Goal: Task Accomplishment & Management: Manage account settings

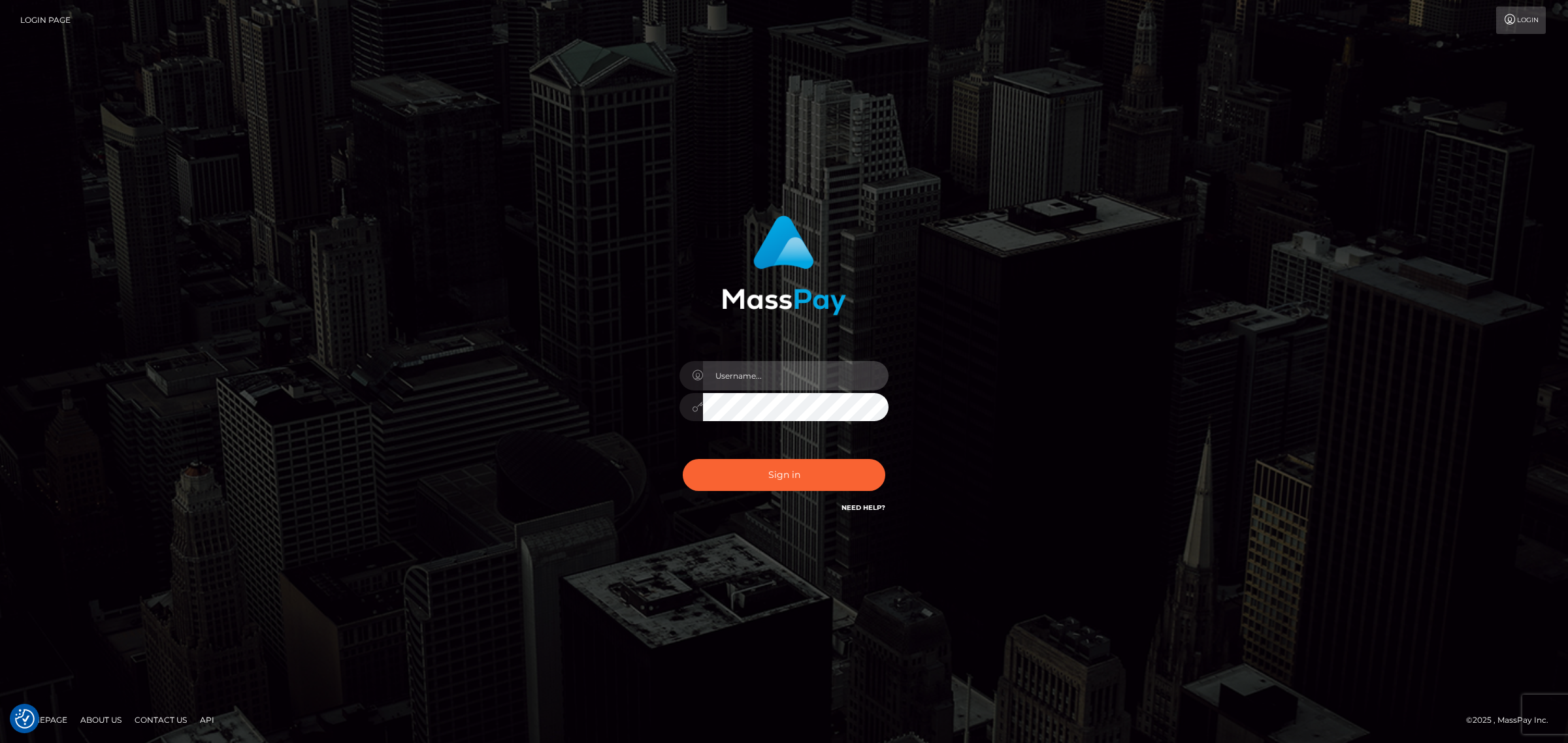
click at [771, 361] on input "text" at bounding box center [796, 375] width 185 height 30
click at [760, 374] on input "text" at bounding box center [796, 375] width 185 height 30
type input "gunjan.k"
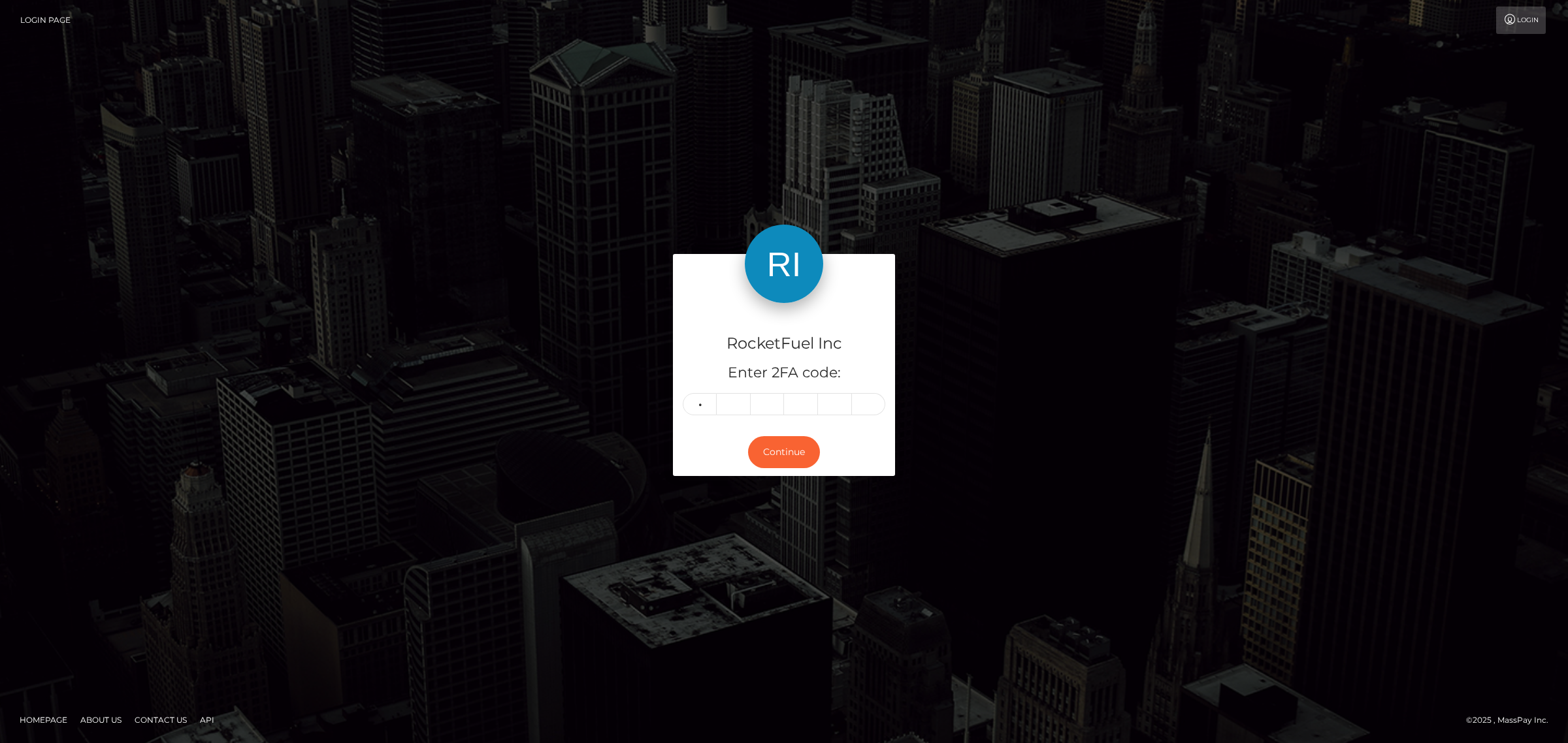
type input "9"
type input "5"
type input "0"
type input "3"
type input "8"
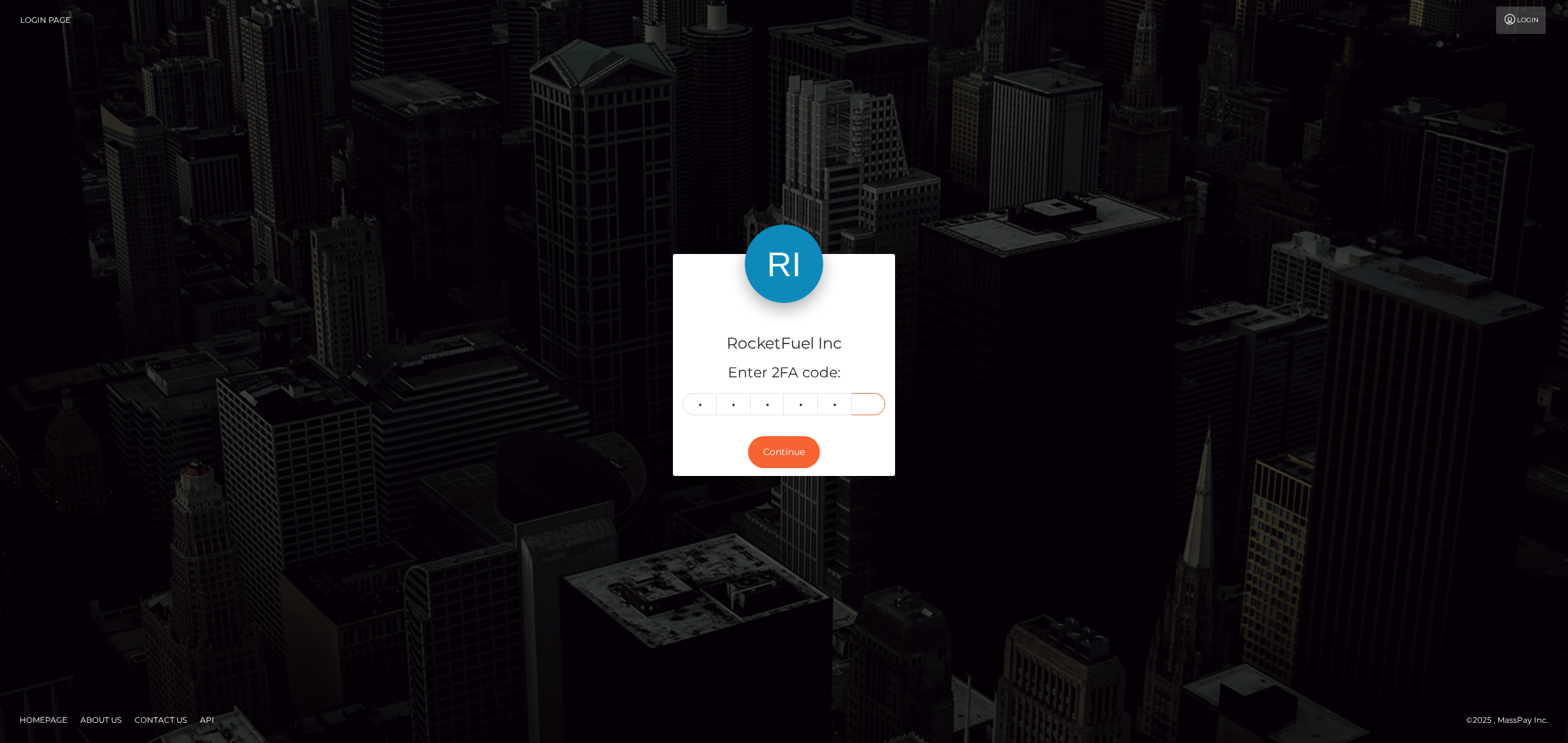
type input "3"
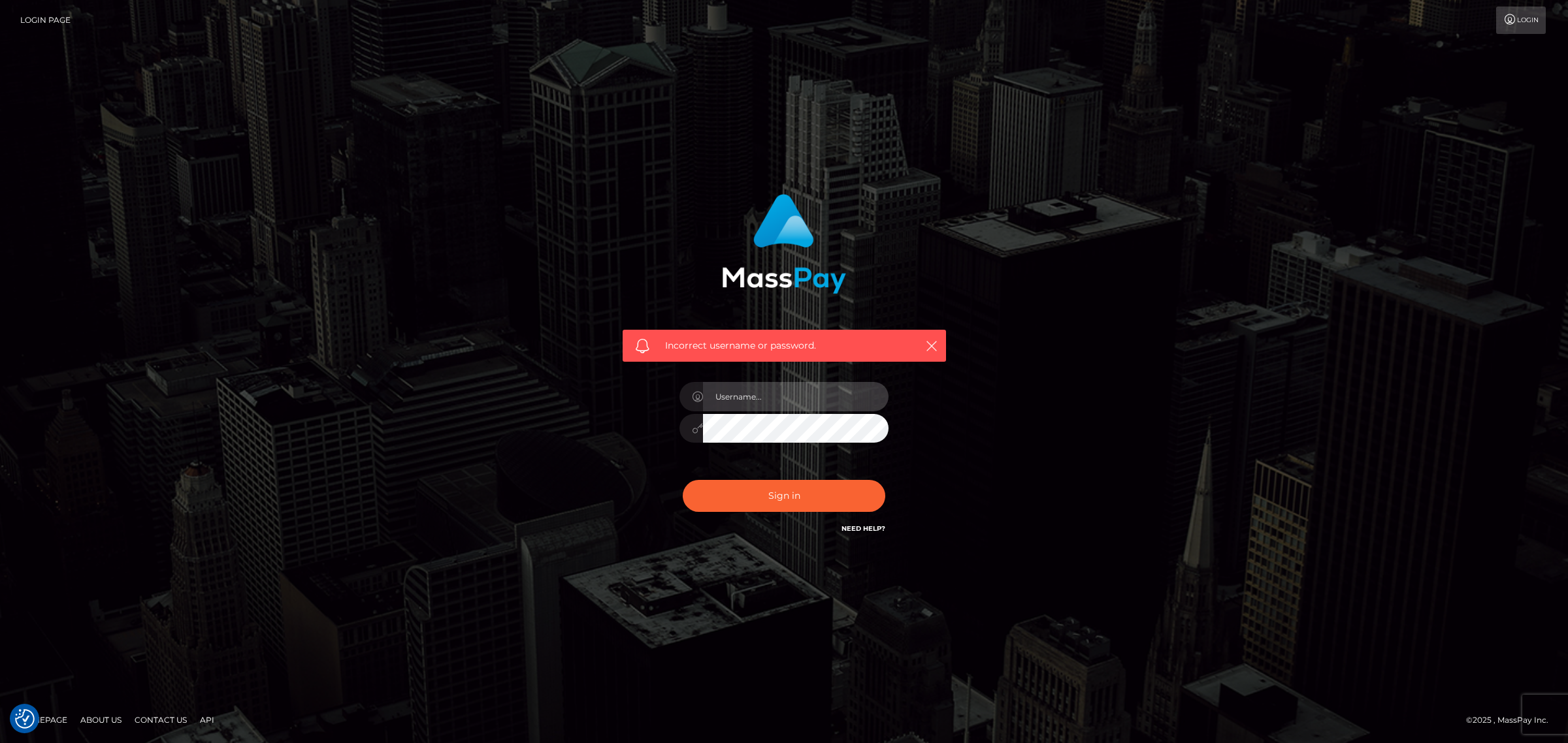
click at [765, 403] on input "text" at bounding box center [796, 397] width 185 height 30
type input "[PERSON_NAME].k"
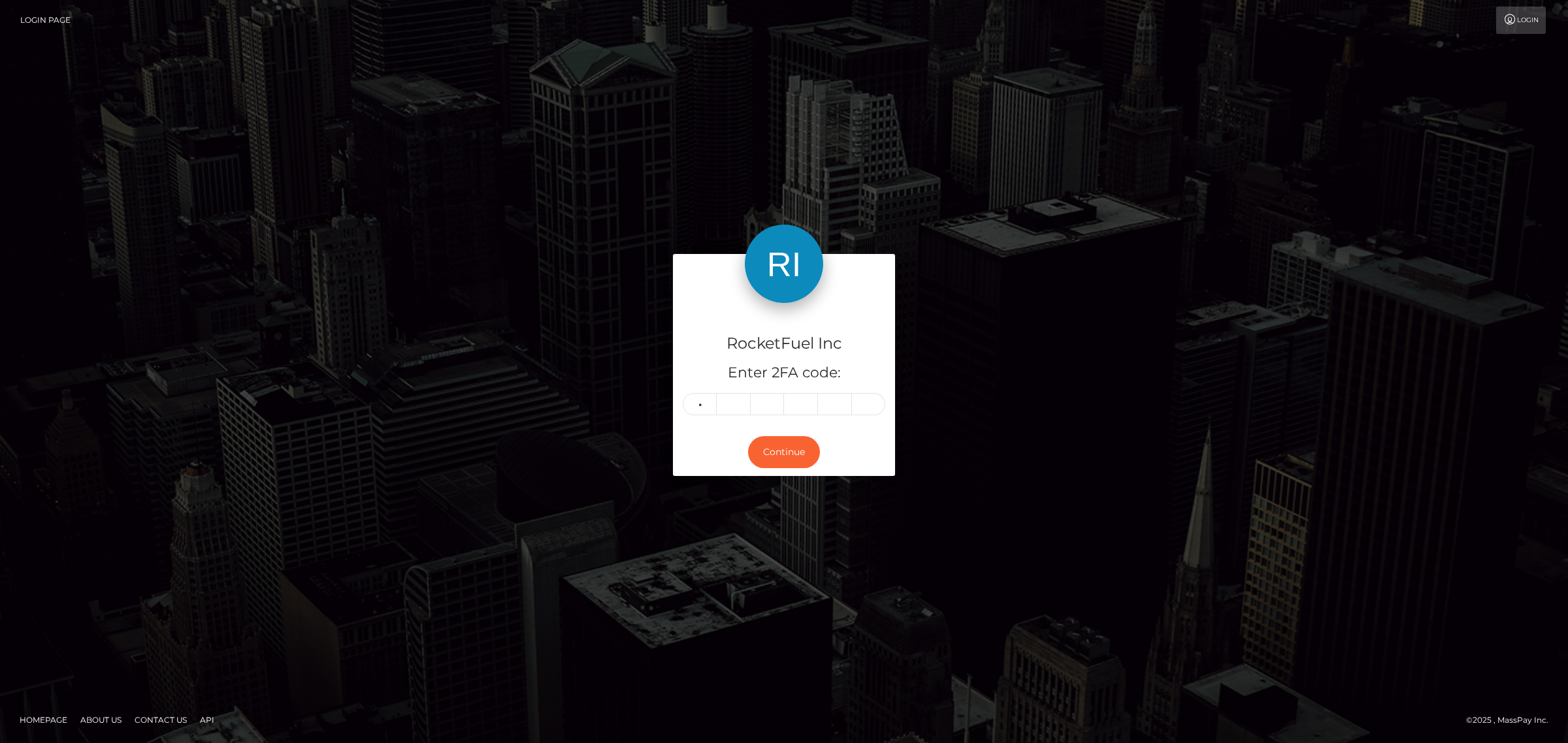
type input "2"
type input "0"
type input "3"
type input "8"
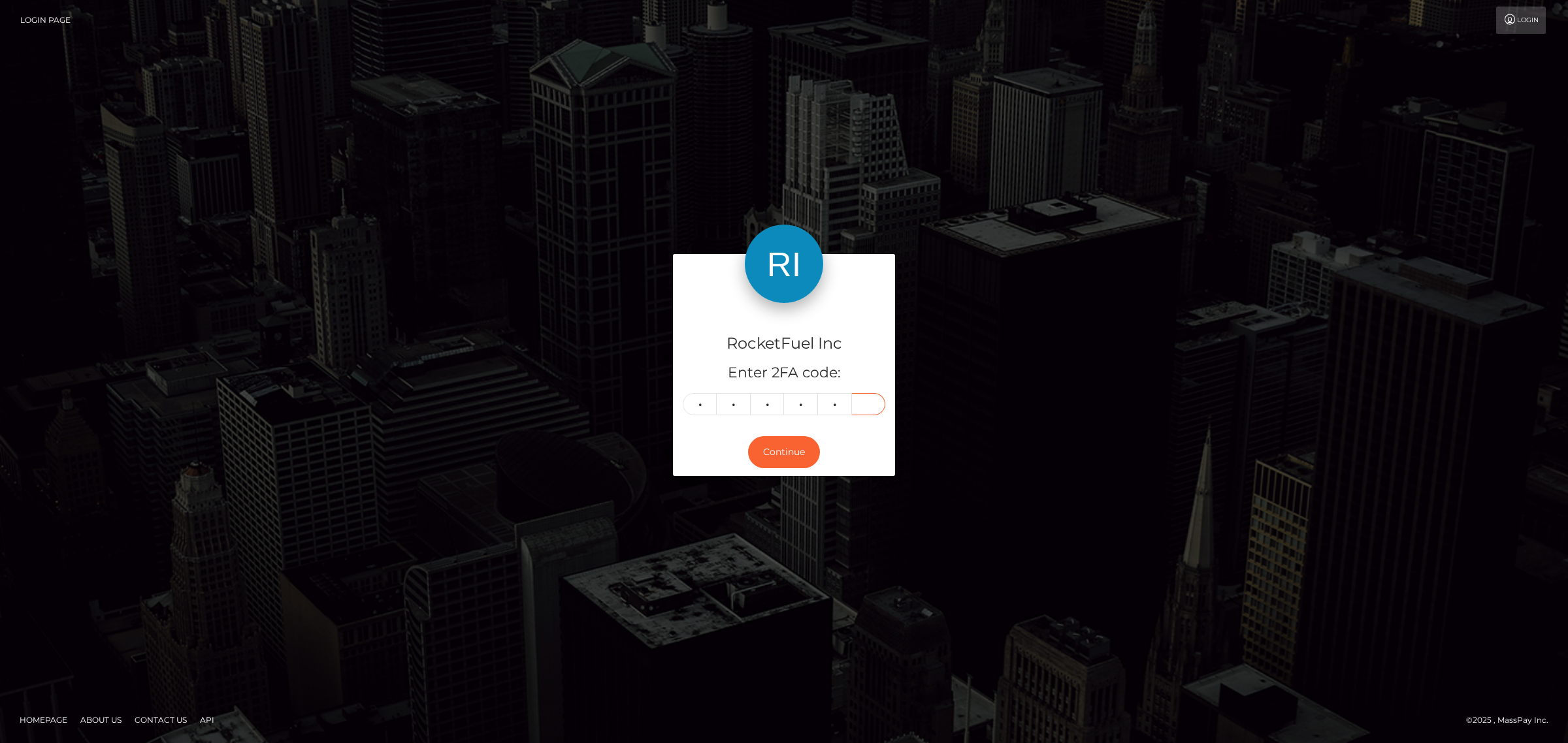
type input "3"
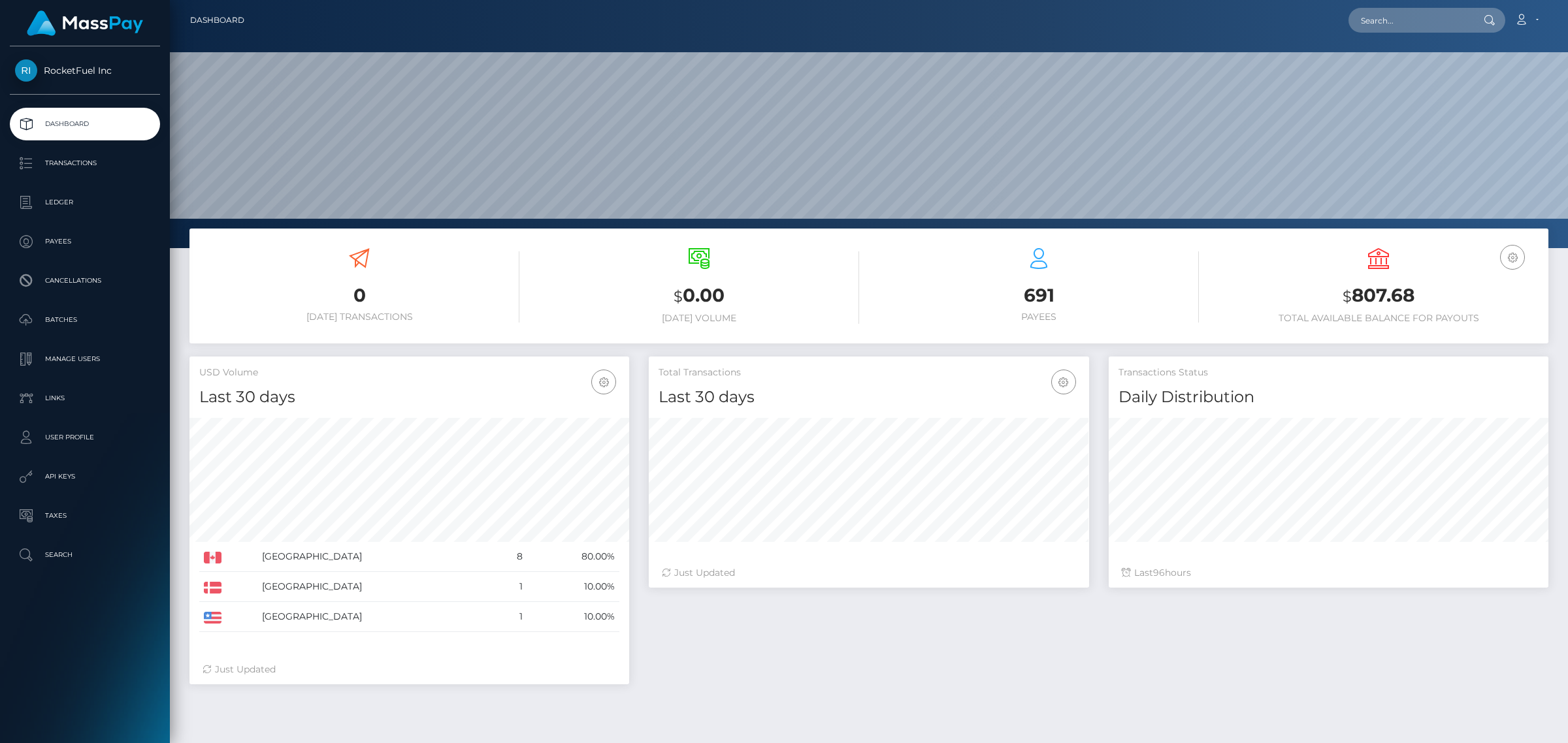
scroll to position [231, 439]
click at [1531, 20] on link "Account" at bounding box center [1526, 20] width 38 height 27
